Goal: Task Accomplishment & Management: Manage account settings

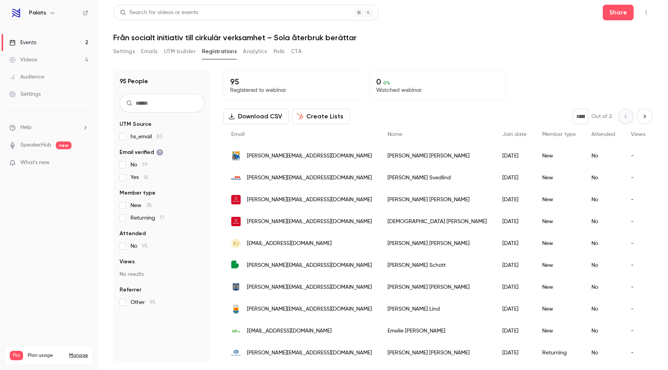
click at [51, 42] on link "Events 2" at bounding box center [49, 42] width 98 height 17
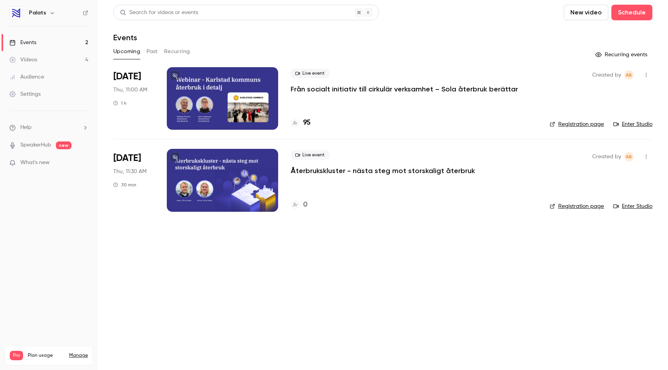
click at [172, 72] on button at bounding box center [175, 75] width 10 height 10
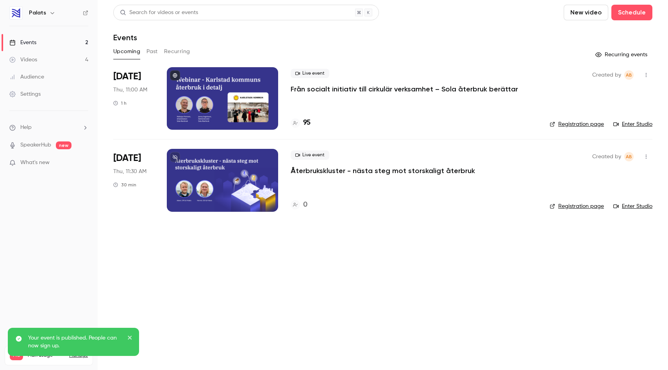
click at [361, 84] on p "Från socialt initiativ till cirkulär verksamhet – Sola återbruk berättar" at bounding box center [404, 88] width 227 height 9
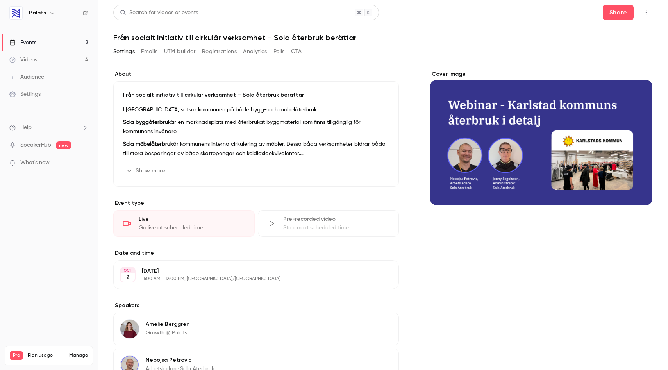
click at [230, 157] on p "Sola möbelåterbruk är kommunens interna cirkulering av möbler. Dessa båda verks…" at bounding box center [256, 148] width 266 height 19
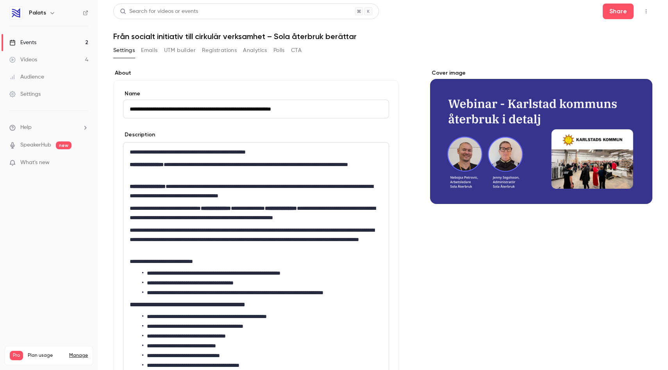
scroll to position [2, 0]
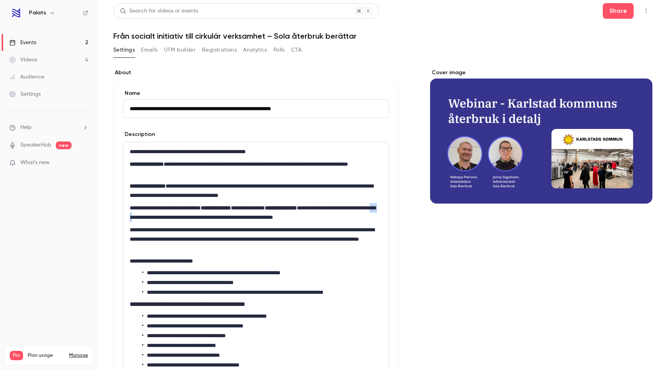
drag, startPoint x: 190, startPoint y: 218, endPoint x: 177, endPoint y: 218, distance: 12.9
click at [177, 218] on p "**********" at bounding box center [255, 212] width 250 height 19
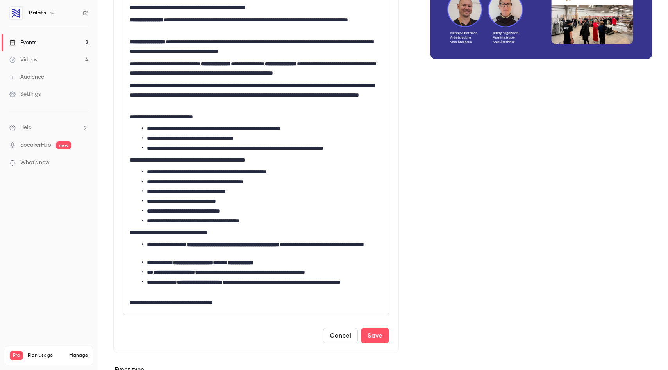
scroll to position [134, 0]
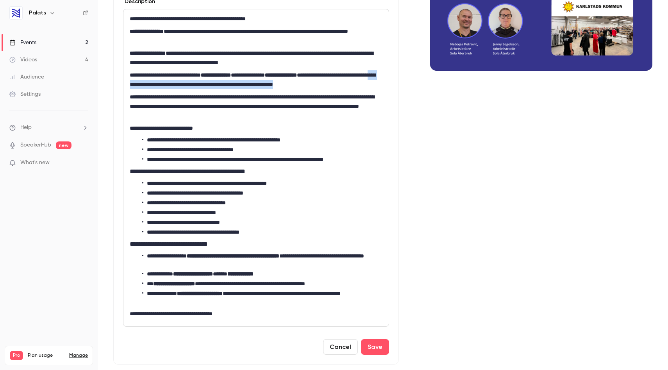
drag, startPoint x: 175, startPoint y: 83, endPoint x: 384, endPoint y: 82, distance: 208.6
click at [384, 82] on div "**********" at bounding box center [255, 167] width 265 height 317
click at [216, 82] on p "**********" at bounding box center [255, 79] width 250 height 19
drag, startPoint x: 199, startPoint y: 84, endPoint x: 176, endPoint y: 86, distance: 23.5
click at [176, 86] on p "**********" at bounding box center [255, 79] width 250 height 19
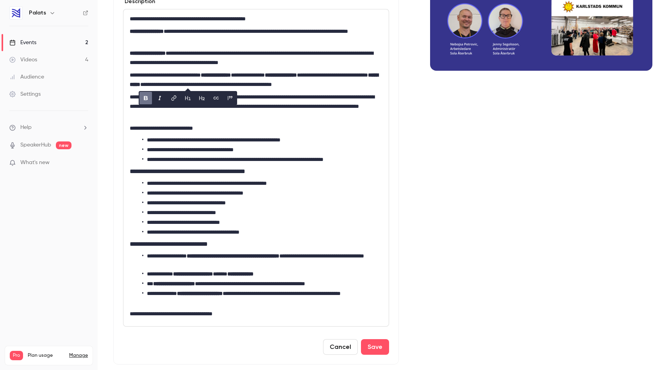
click at [296, 132] on p "**********" at bounding box center [255, 127] width 250 height 9
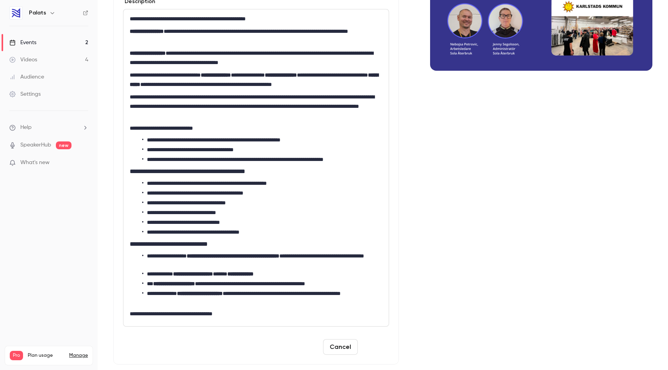
click at [363, 343] on button "Save" at bounding box center [375, 347] width 28 height 16
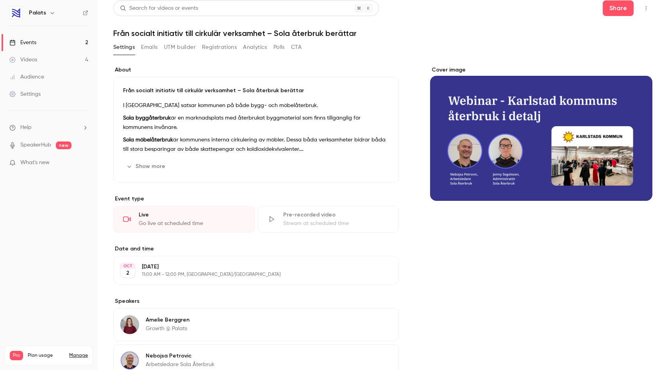
scroll to position [0, 0]
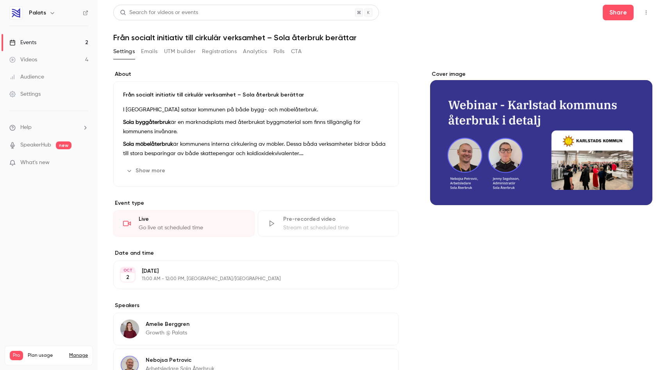
click at [222, 54] on button "Registrations" at bounding box center [219, 51] width 35 height 13
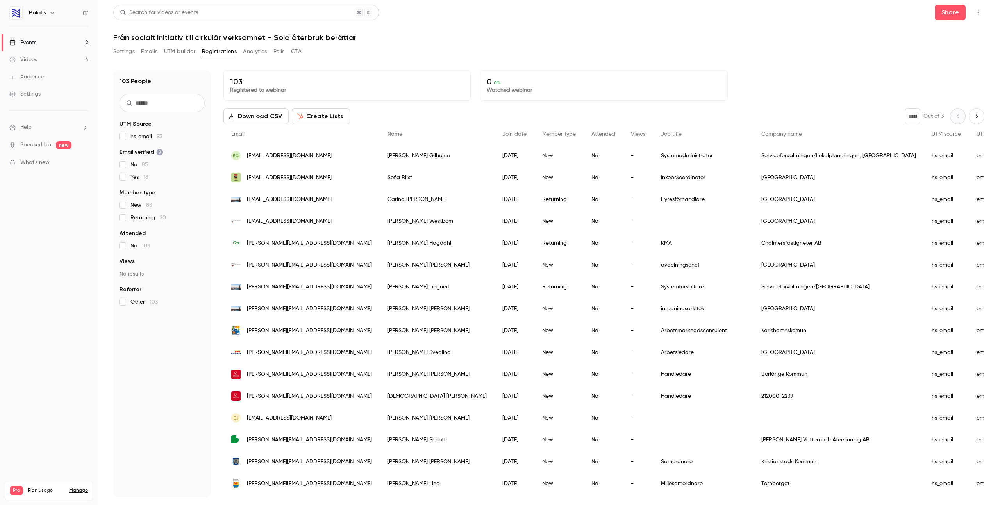
click at [120, 49] on button "Settings" at bounding box center [123, 51] width 21 height 13
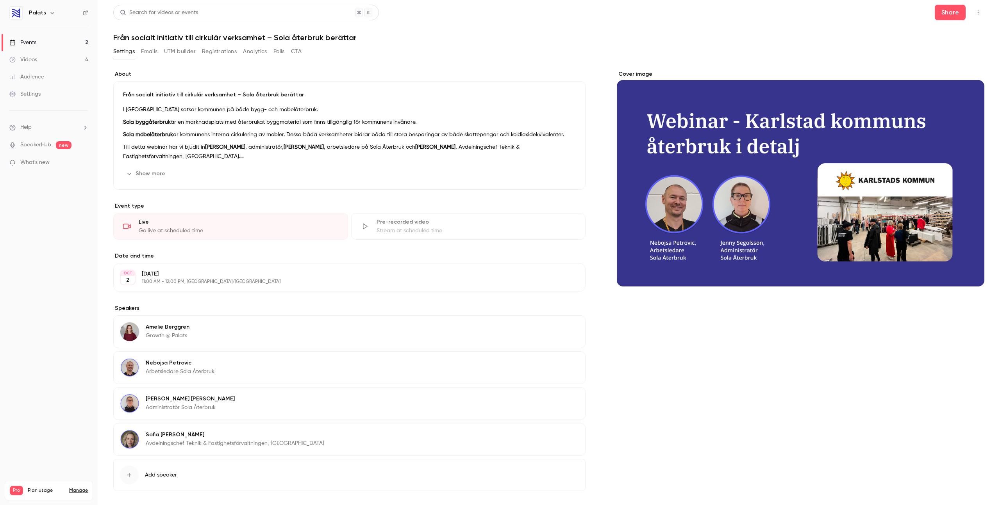
click at [212, 53] on button "Registrations" at bounding box center [219, 51] width 35 height 13
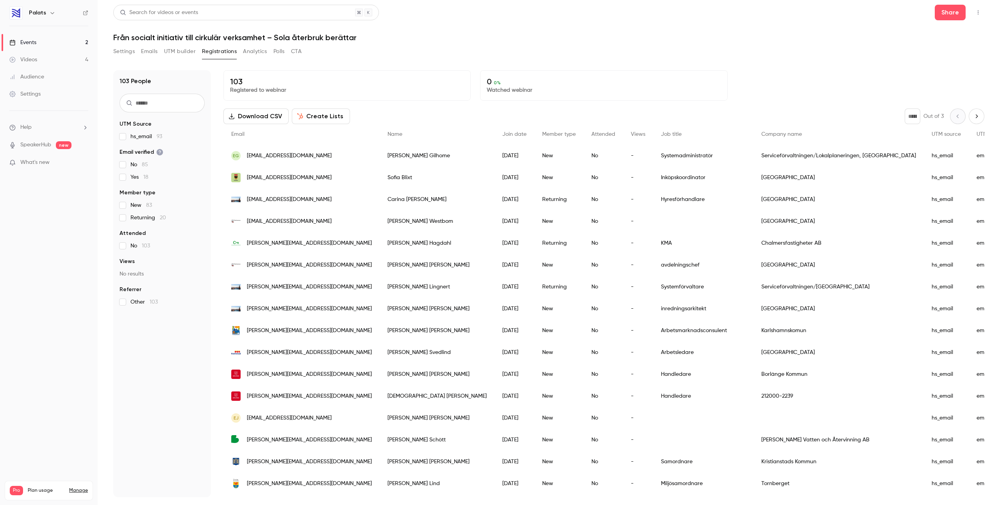
click at [53, 44] on link "Events 2" at bounding box center [49, 42] width 98 height 17
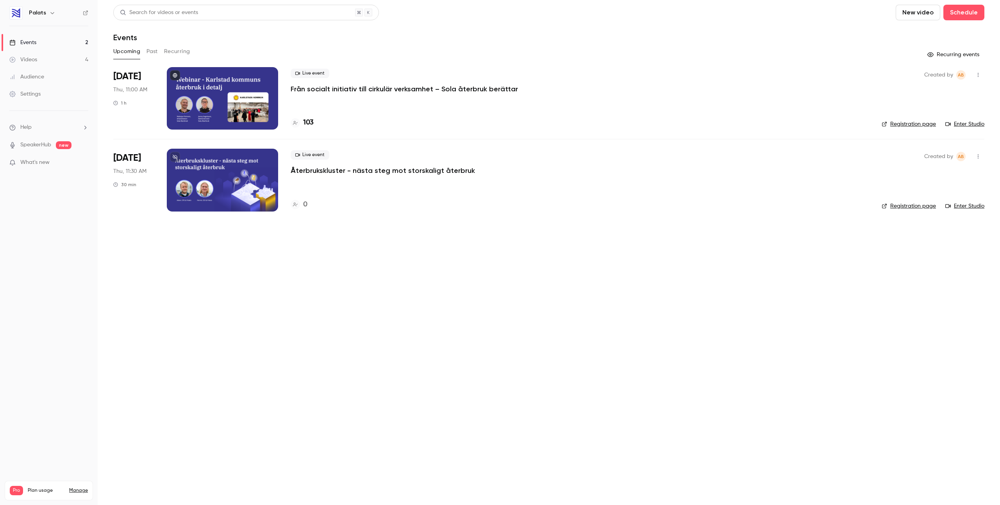
click at [259, 171] on div at bounding box center [222, 180] width 111 height 63
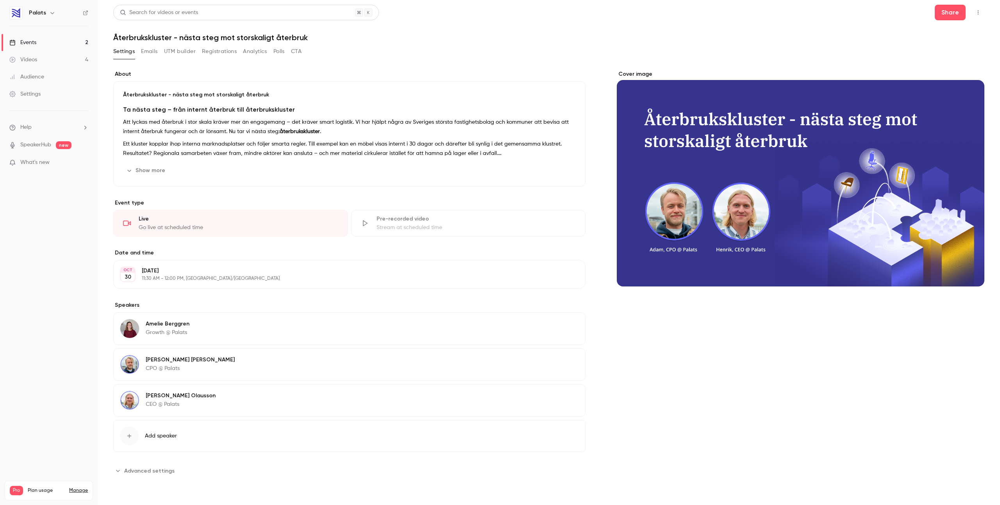
click at [243, 166] on div "Show more Edit" at bounding box center [349, 170] width 453 height 13
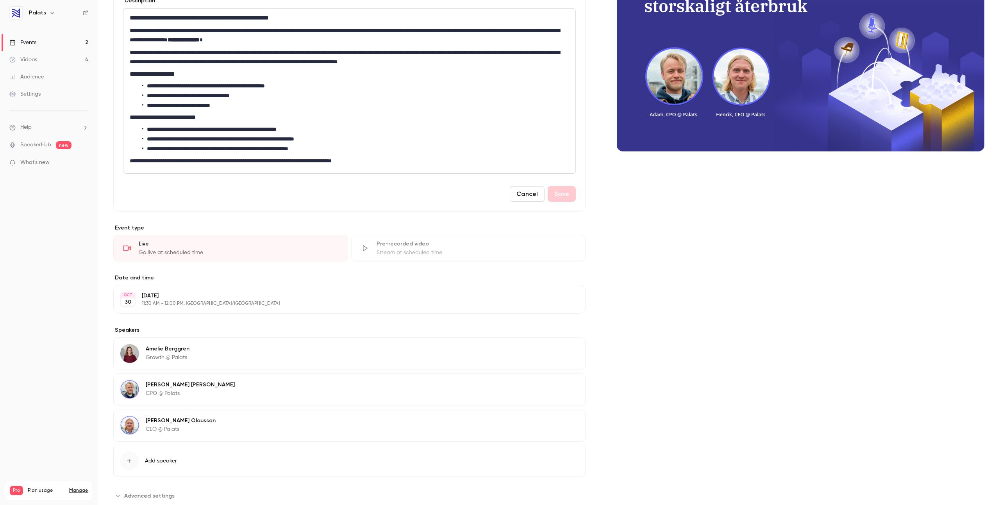
scroll to position [136, 0]
click at [563, 350] on button "Edit" at bounding box center [564, 350] width 29 height 13
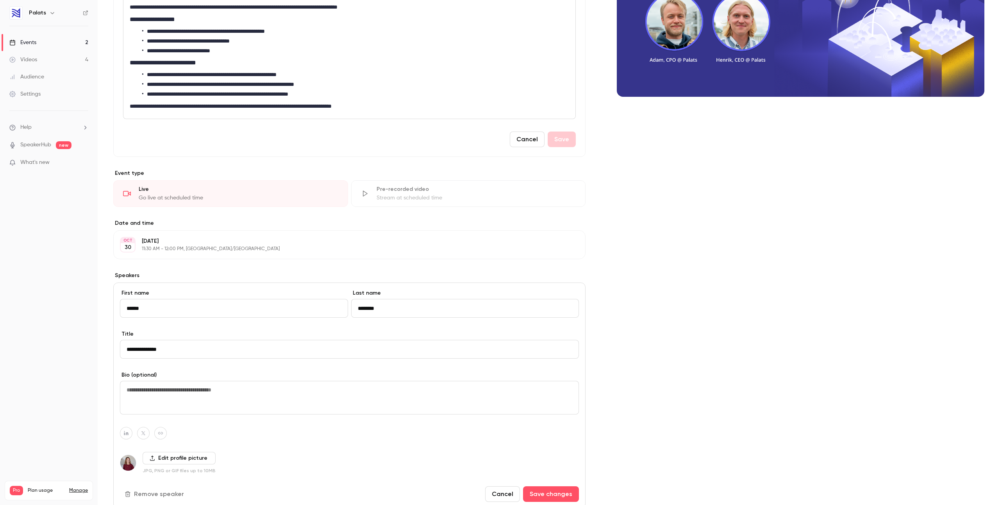
scroll to position [302, 0]
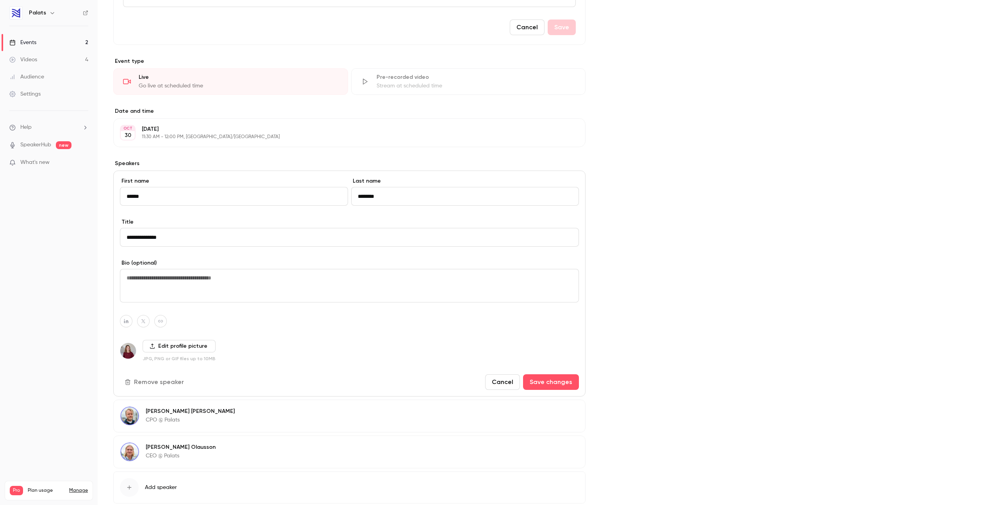
click at [180, 348] on label "Edit profile picture" at bounding box center [179, 346] width 73 height 13
click at [0, 0] on input "Edit profile picture" at bounding box center [0, 0] width 0 height 0
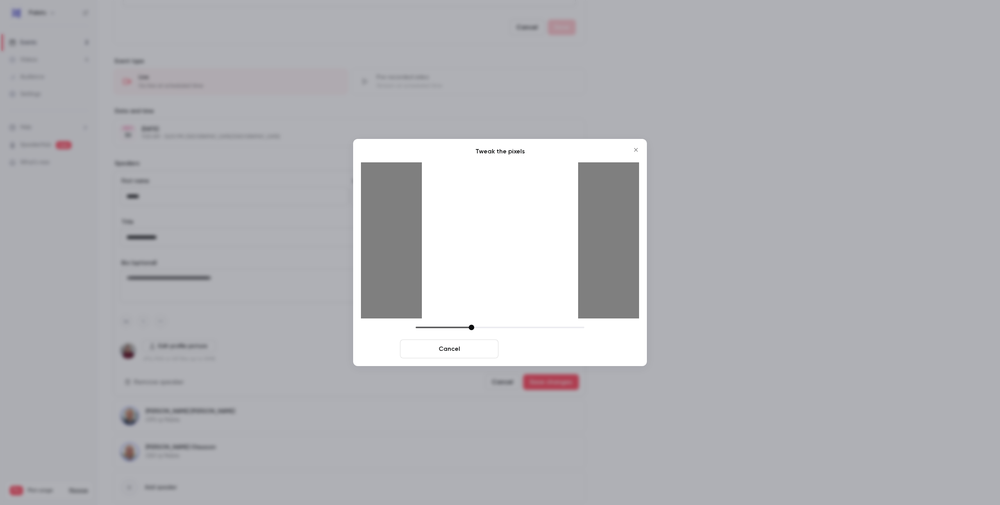
click at [566, 349] on button "Crop and save" at bounding box center [551, 349] width 98 height 19
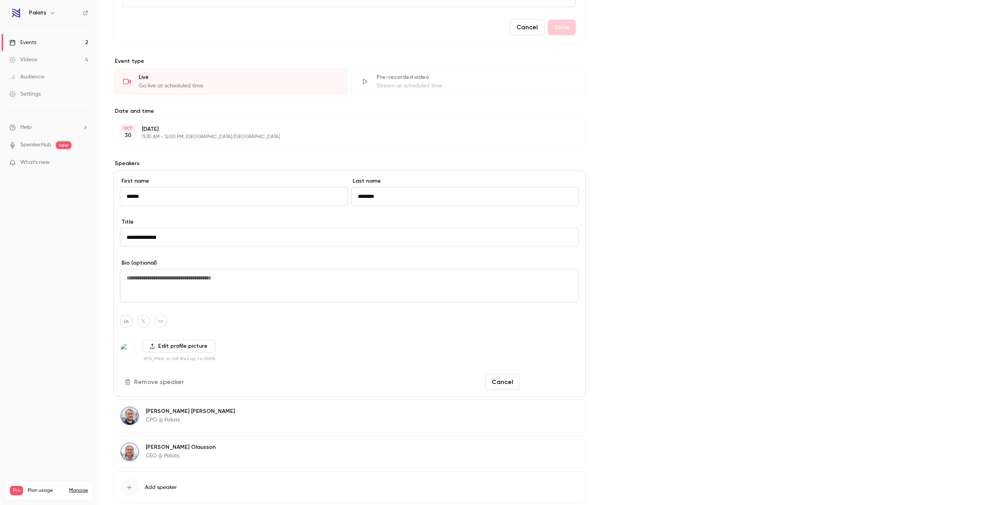
click at [540, 377] on button "Save changes" at bounding box center [551, 383] width 56 height 16
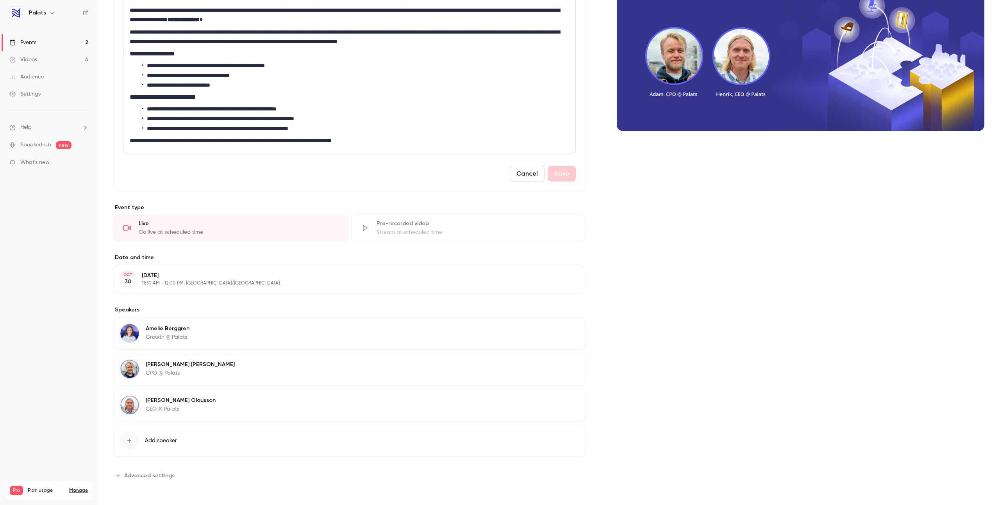
scroll to position [0, 0]
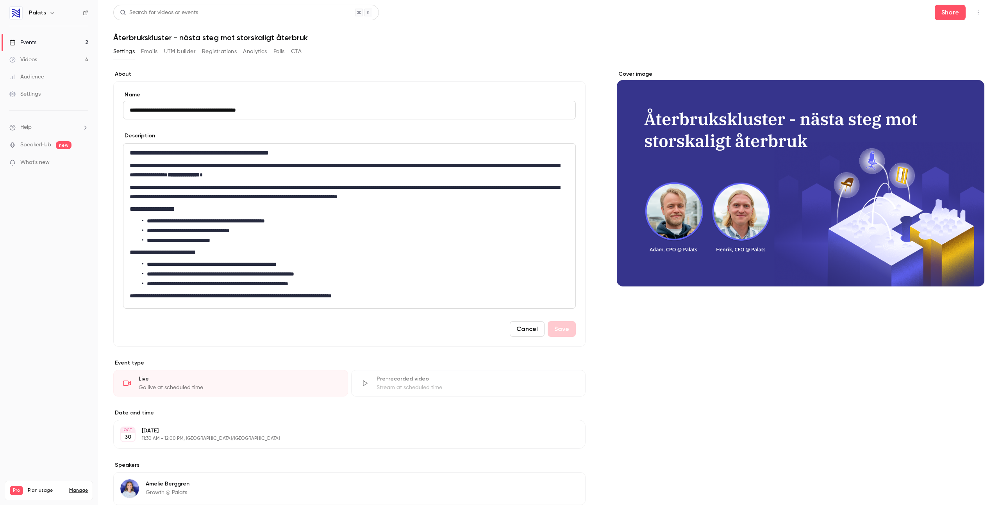
click at [40, 46] on link "Events 2" at bounding box center [49, 42] width 98 height 17
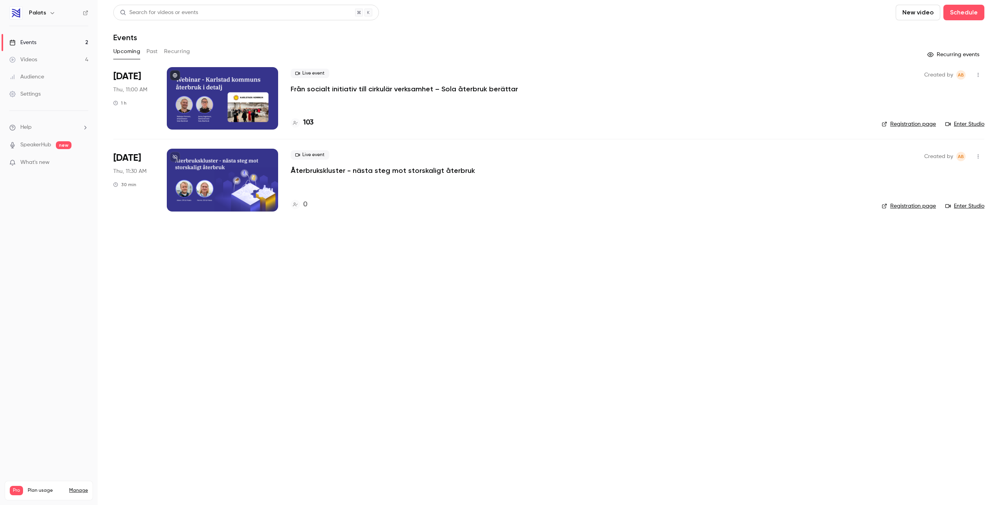
click at [357, 86] on p "Från socialt initiativ till cirkulär verksamhet – Sola återbruk berättar" at bounding box center [404, 88] width 227 height 9
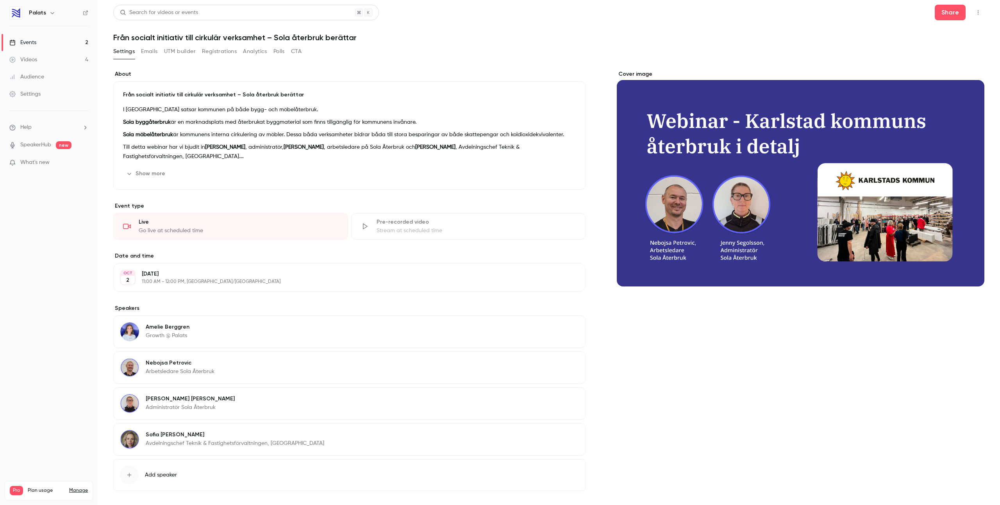
click at [216, 50] on button "Registrations" at bounding box center [219, 51] width 35 height 13
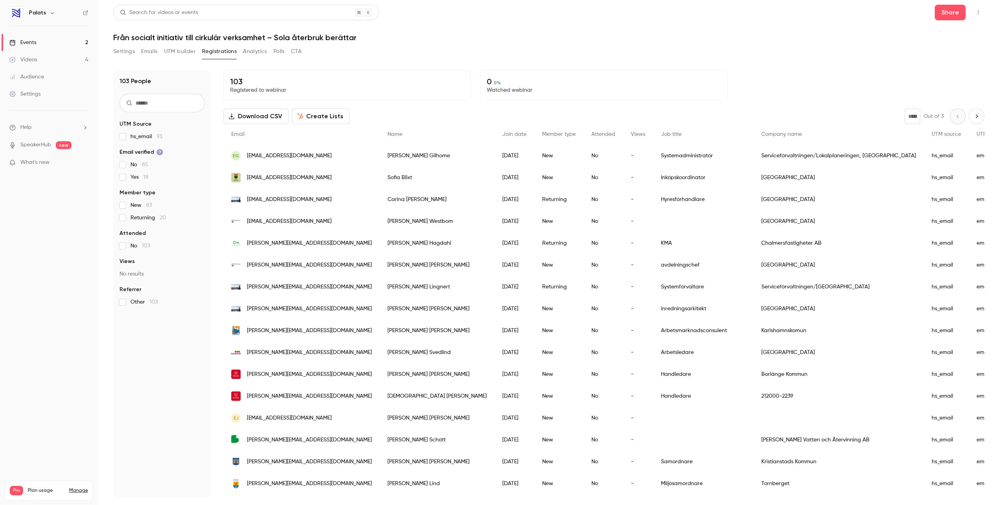
click at [51, 39] on link "Events 2" at bounding box center [49, 42] width 98 height 17
